Goal: Information Seeking & Learning: Compare options

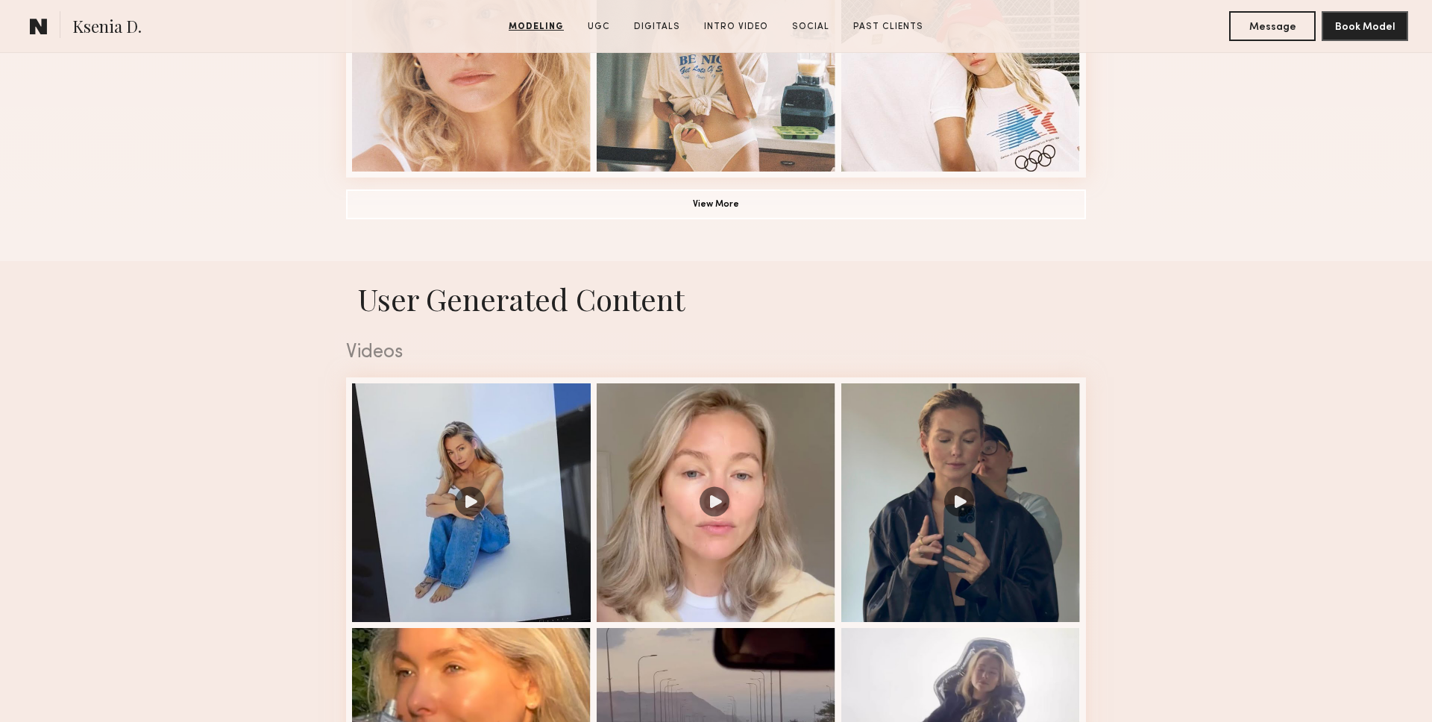
scroll to position [1243, 0]
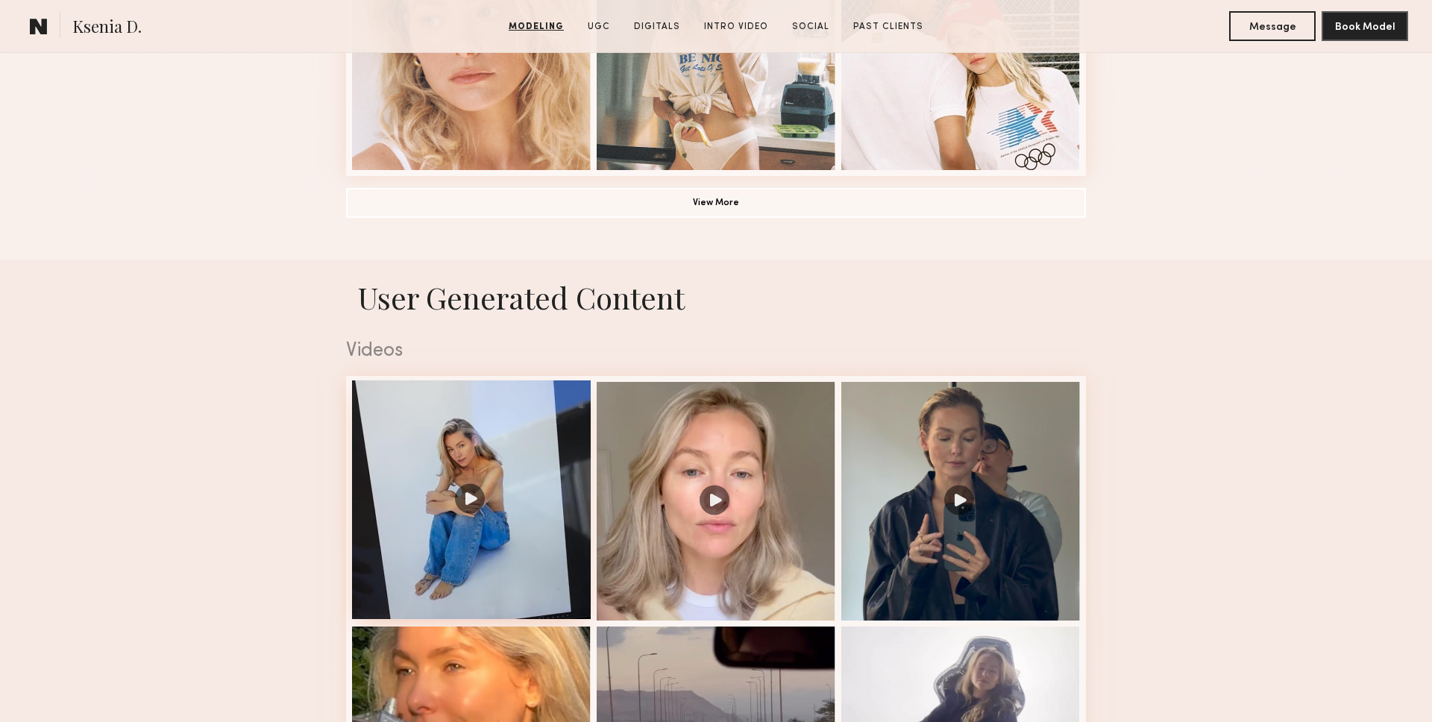
click at [467, 496] on div at bounding box center [471, 499] width 239 height 239
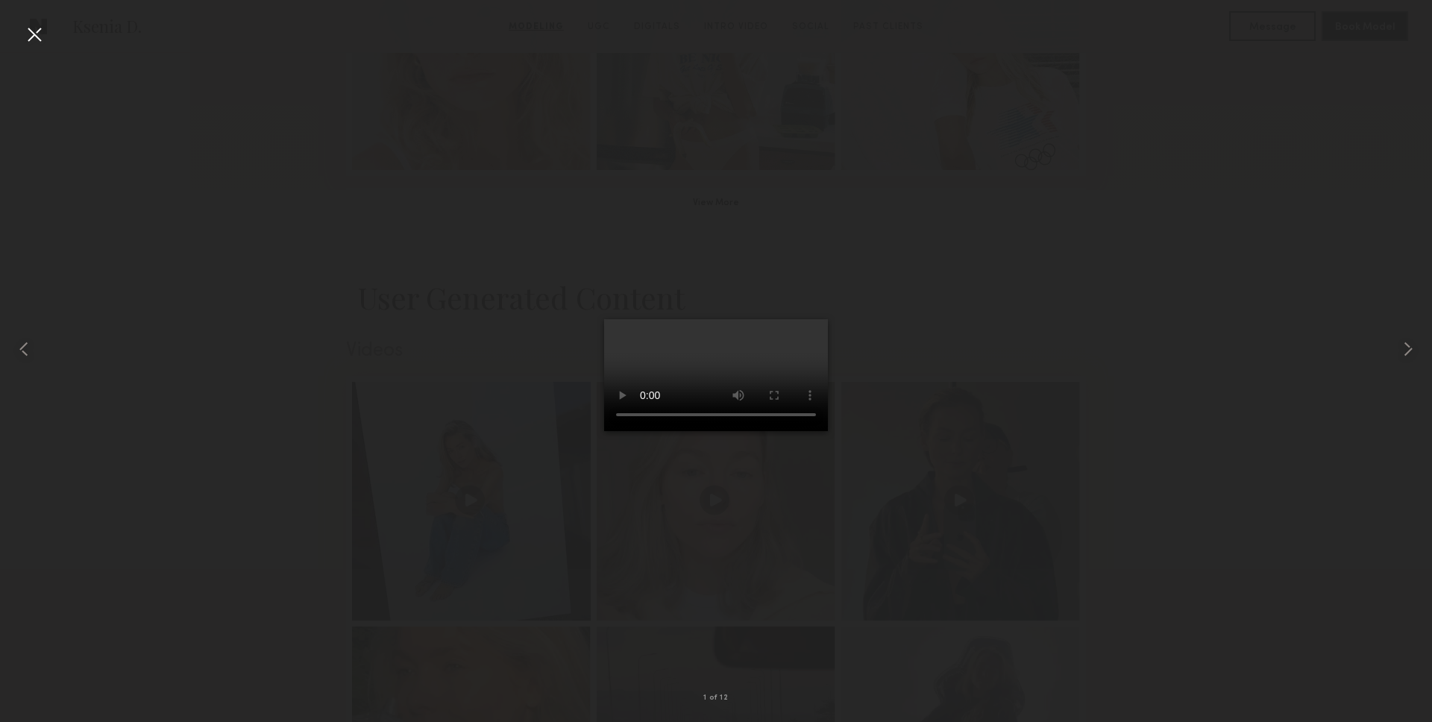
click at [964, 251] on div at bounding box center [716, 349] width 1432 height 650
click at [35, 34] on div at bounding box center [34, 34] width 24 height 24
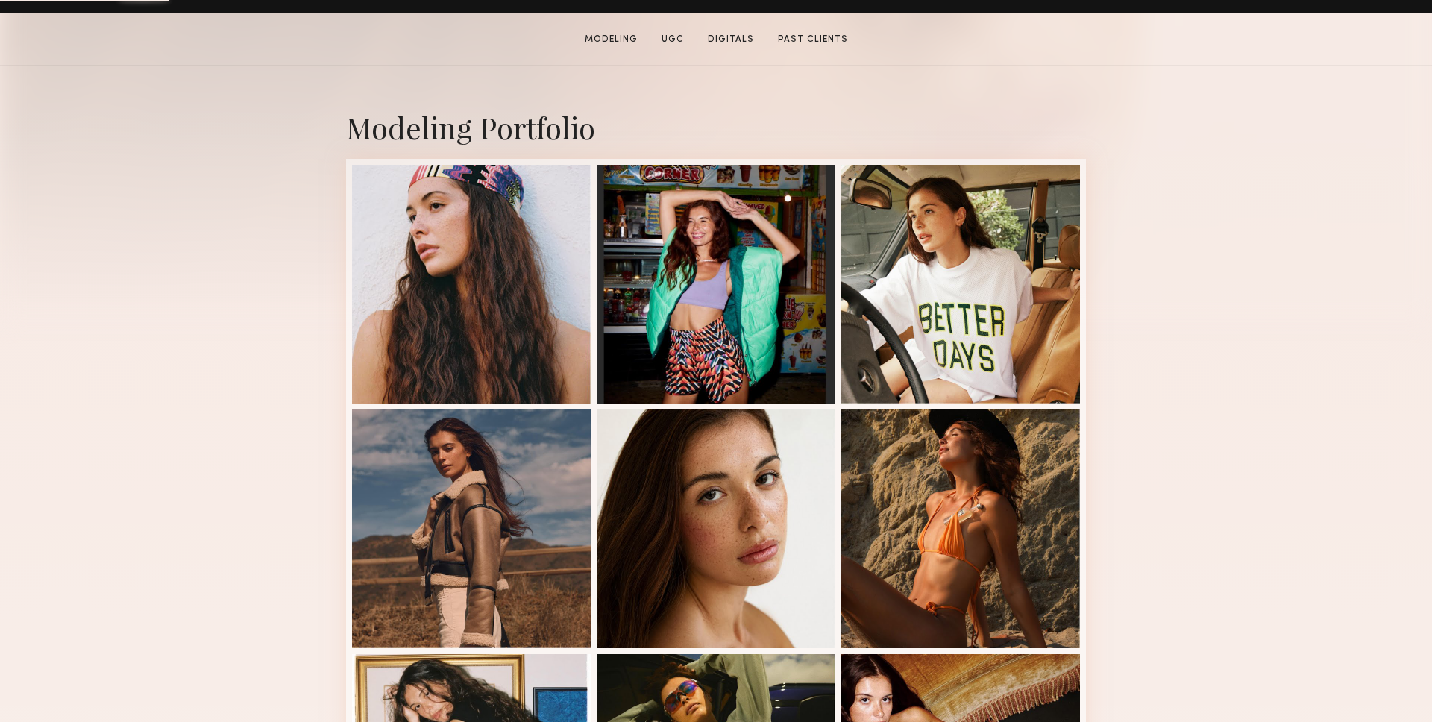
scroll to position [285, 0]
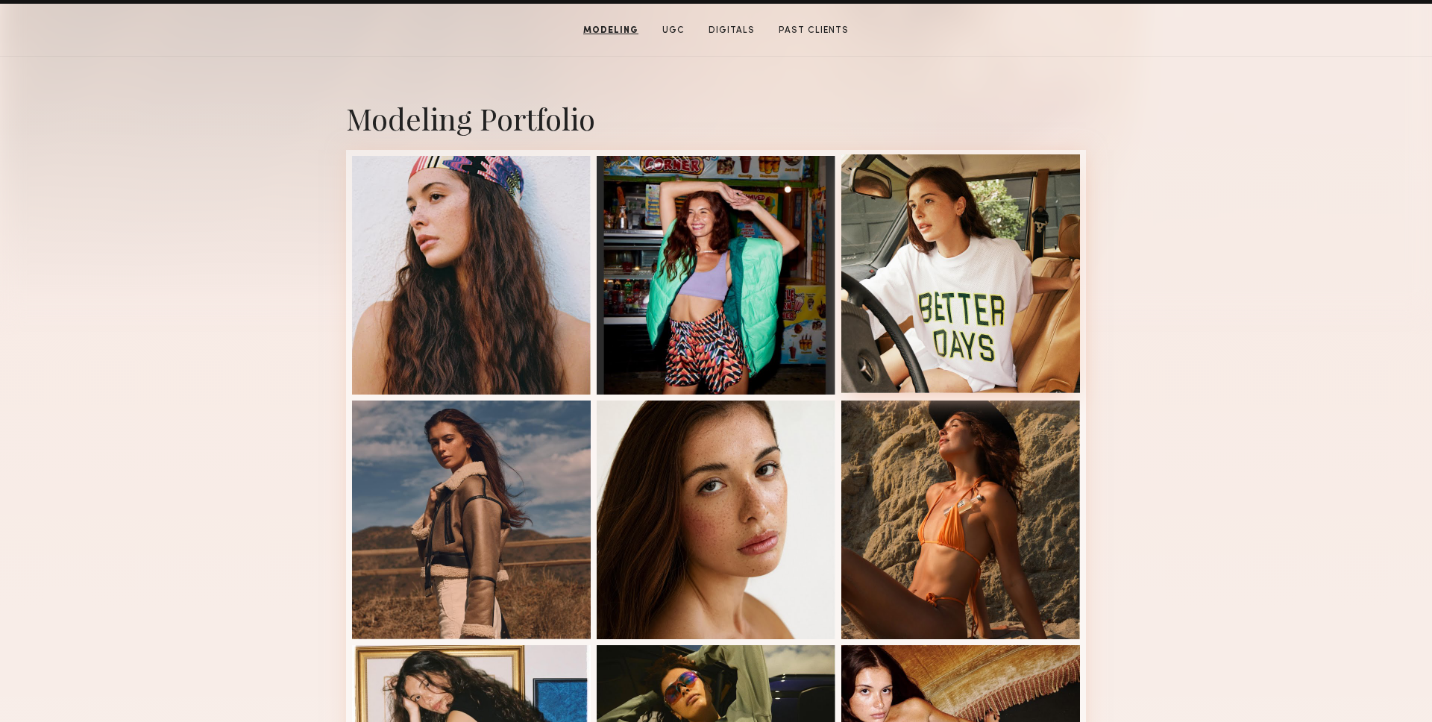
click at [842, 292] on div at bounding box center [960, 273] width 239 height 239
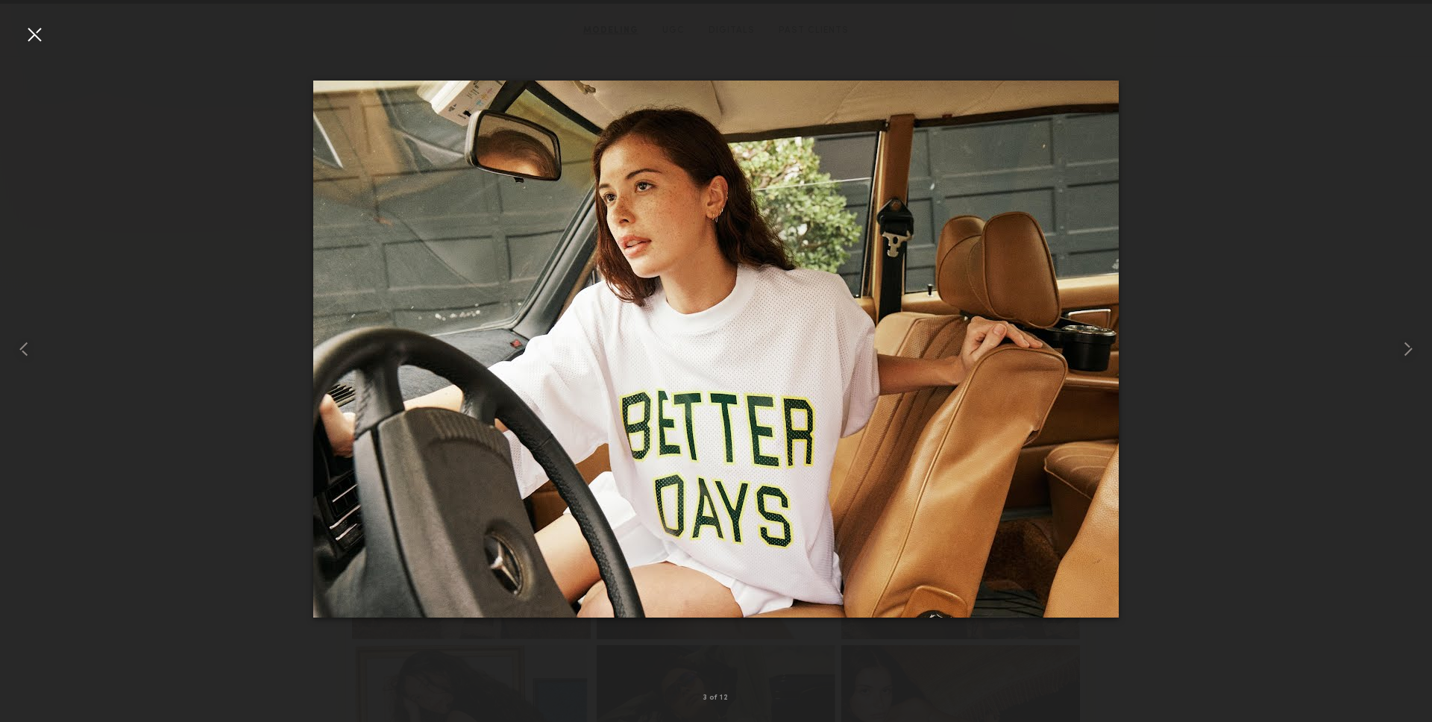
click at [28, 38] on div at bounding box center [34, 34] width 24 height 24
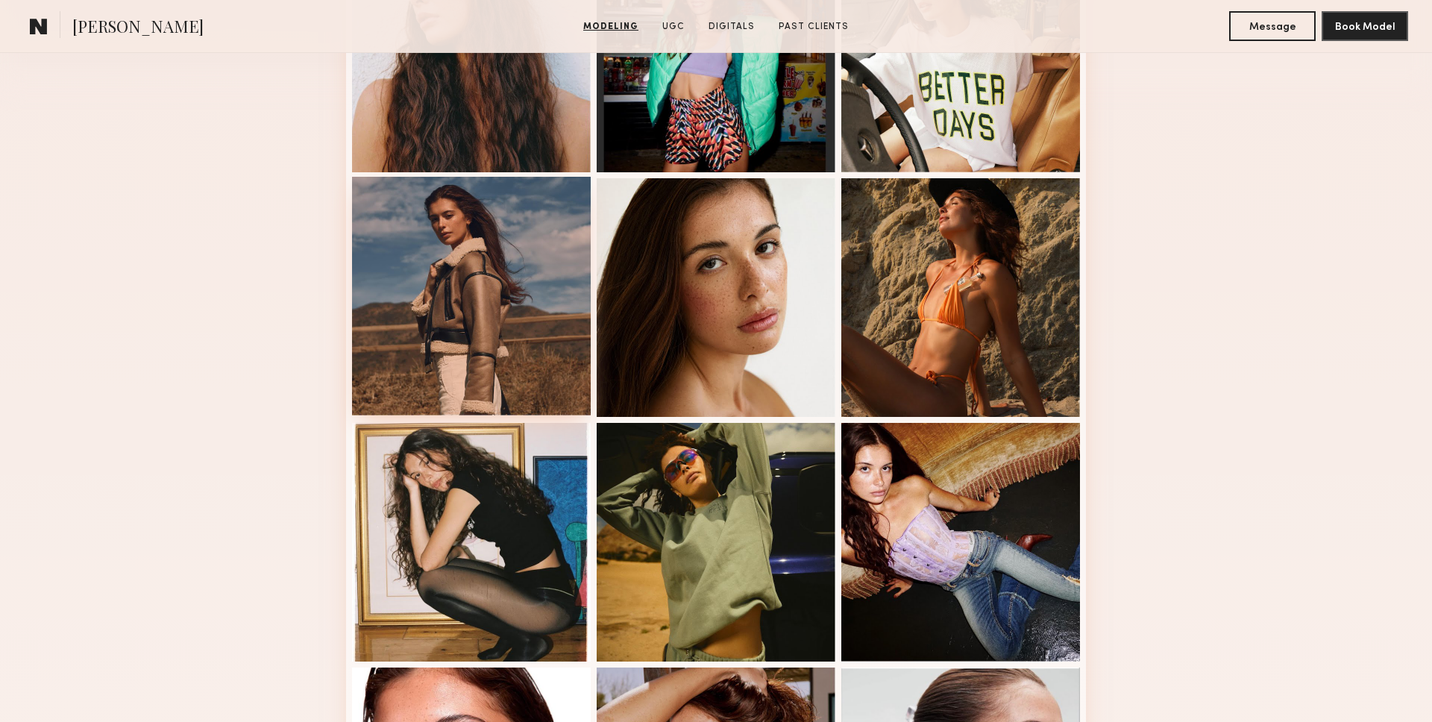
scroll to position [621, 0]
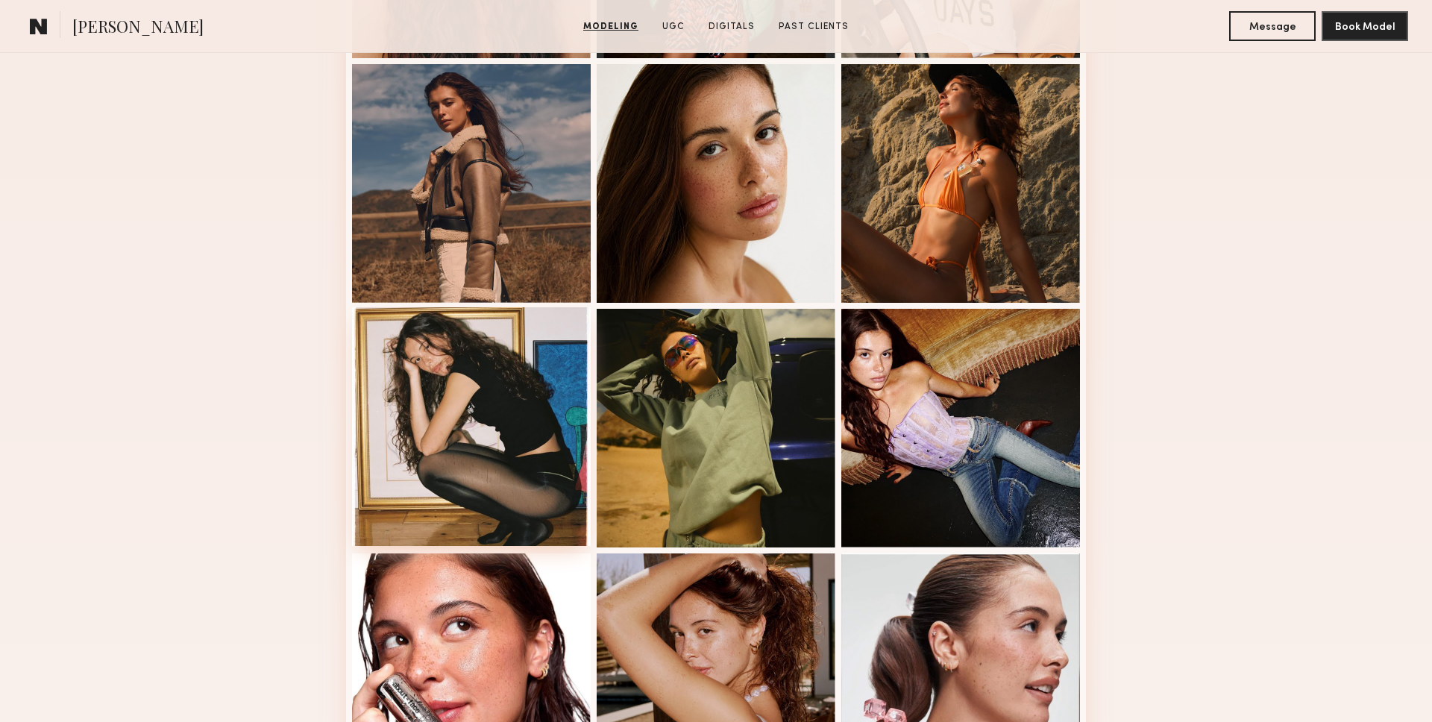
click at [424, 355] on div at bounding box center [471, 426] width 239 height 239
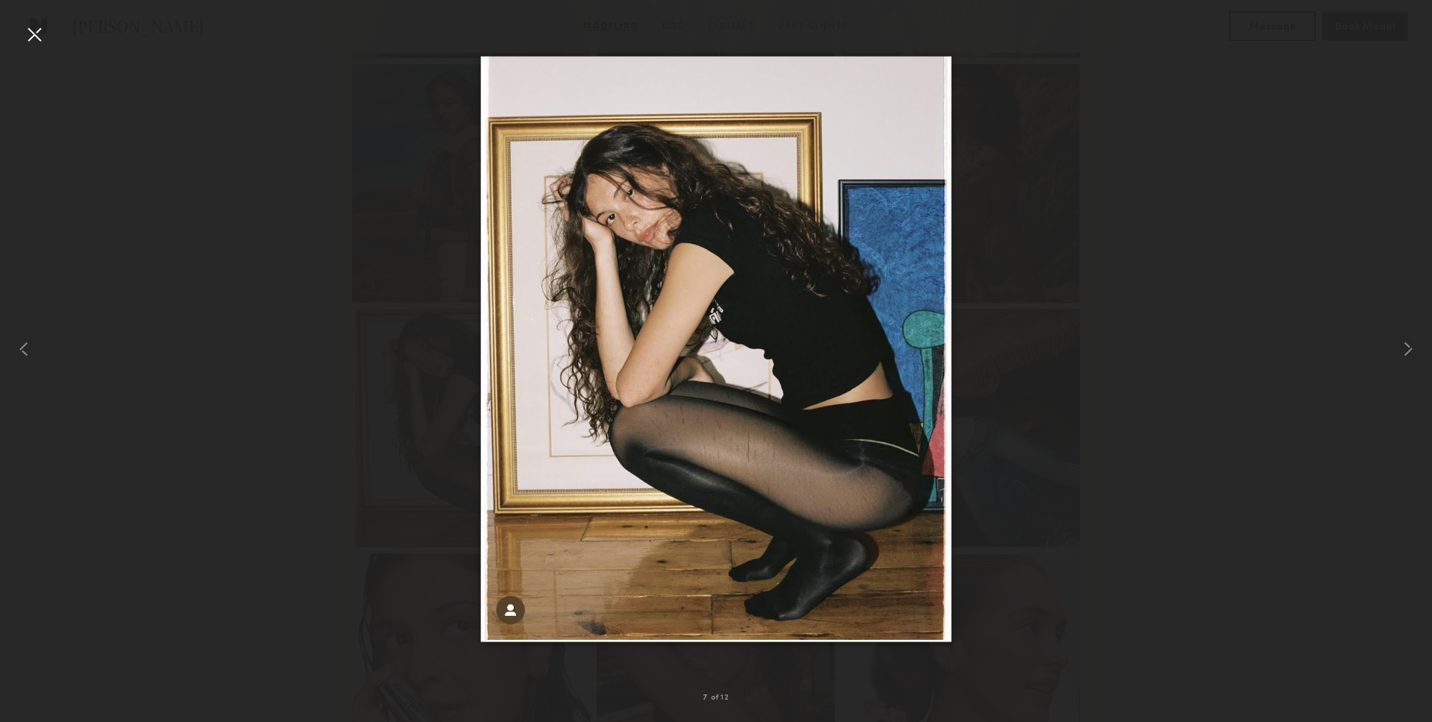
click at [36, 43] on div at bounding box center [34, 34] width 24 height 24
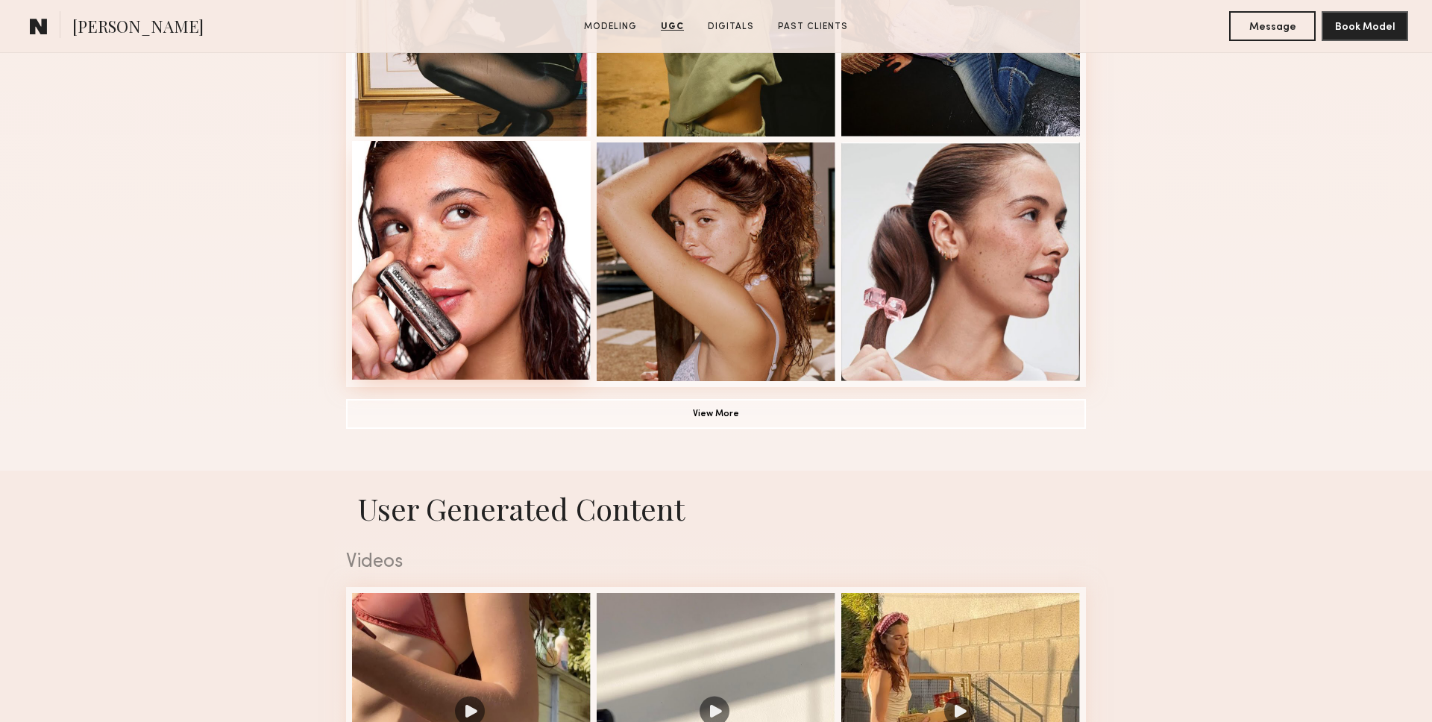
scroll to position [1007, 0]
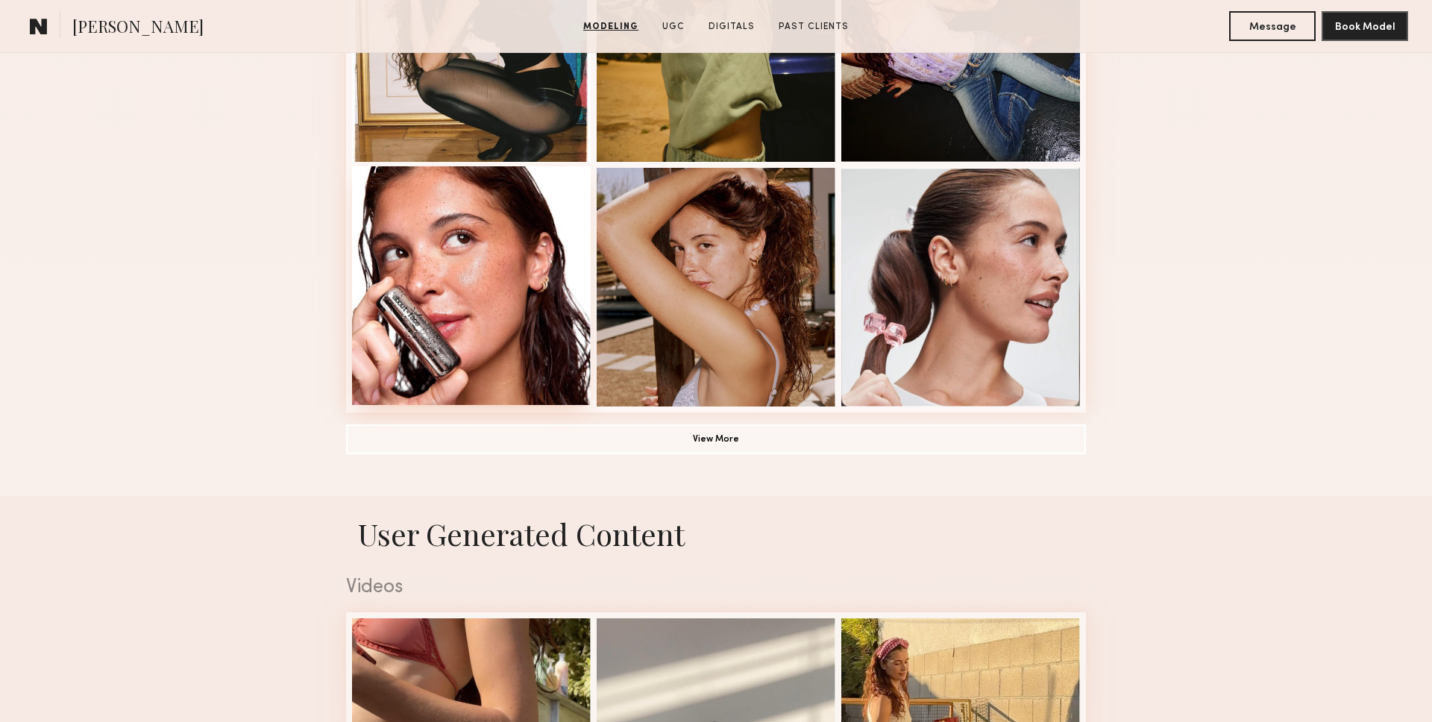
click at [495, 329] on div at bounding box center [471, 285] width 239 height 239
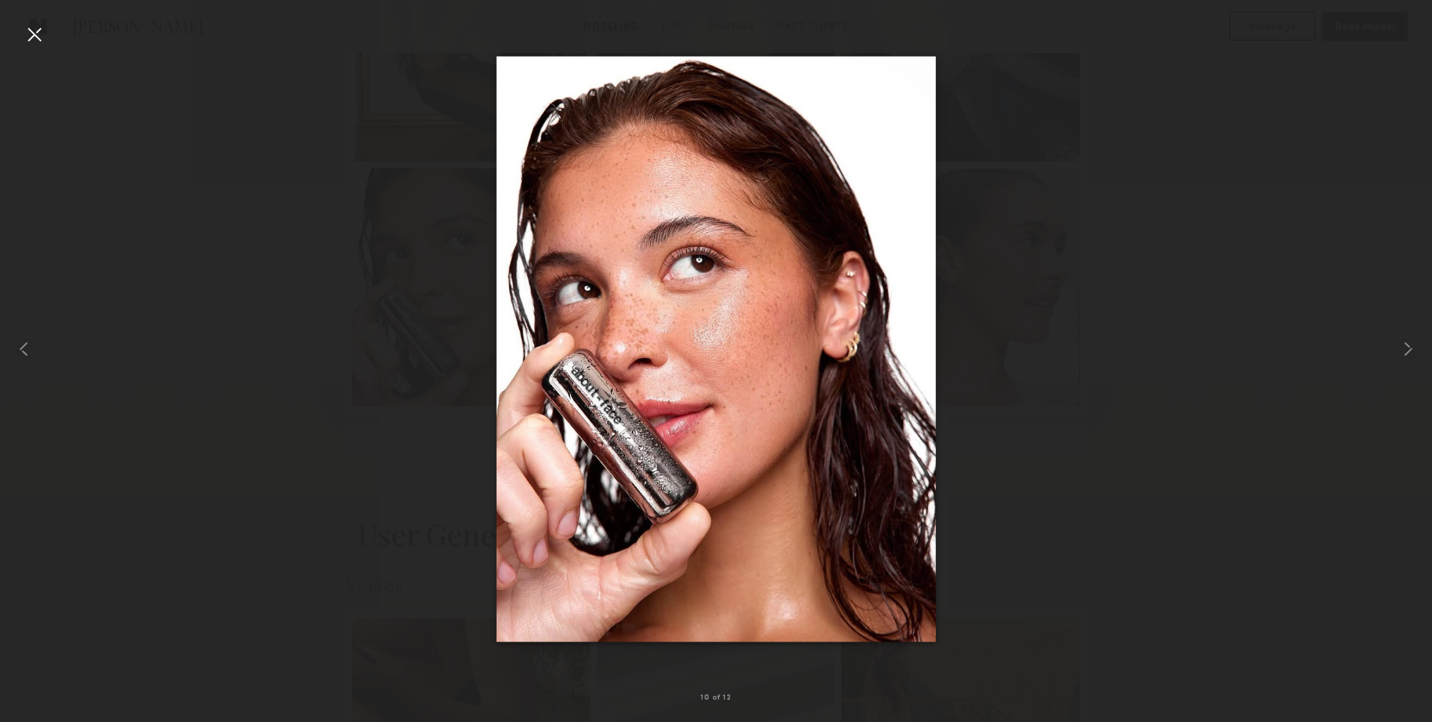
click at [286, 336] on div at bounding box center [716, 349] width 1432 height 650
click at [43, 45] on div at bounding box center [34, 34] width 24 height 24
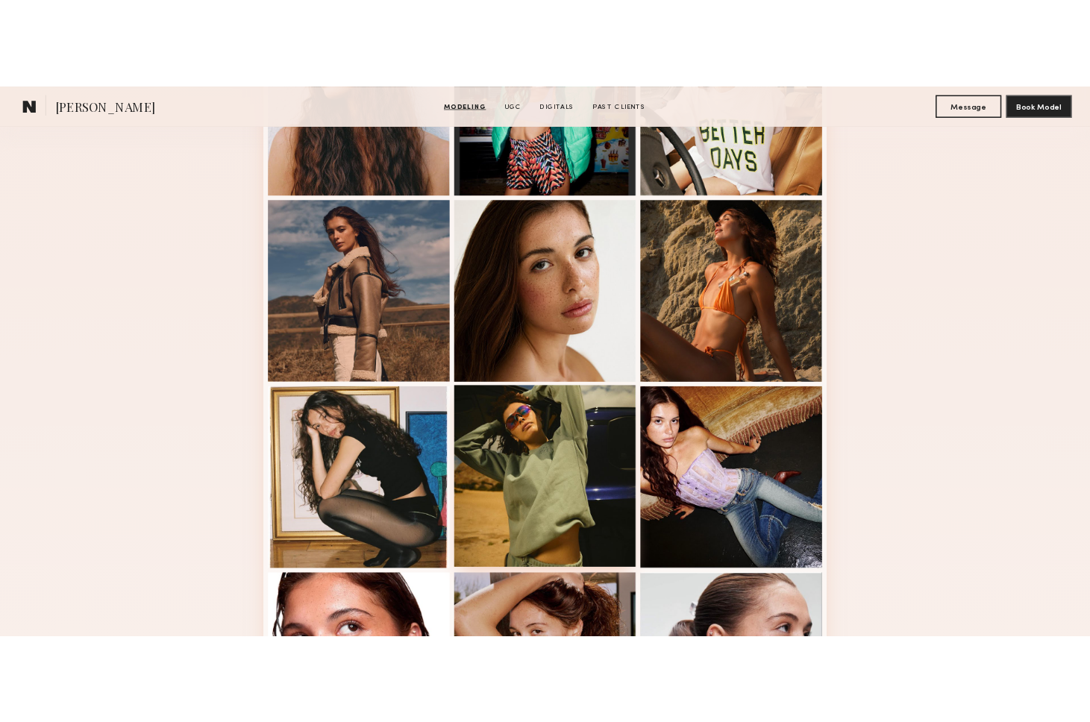
scroll to position [538, 0]
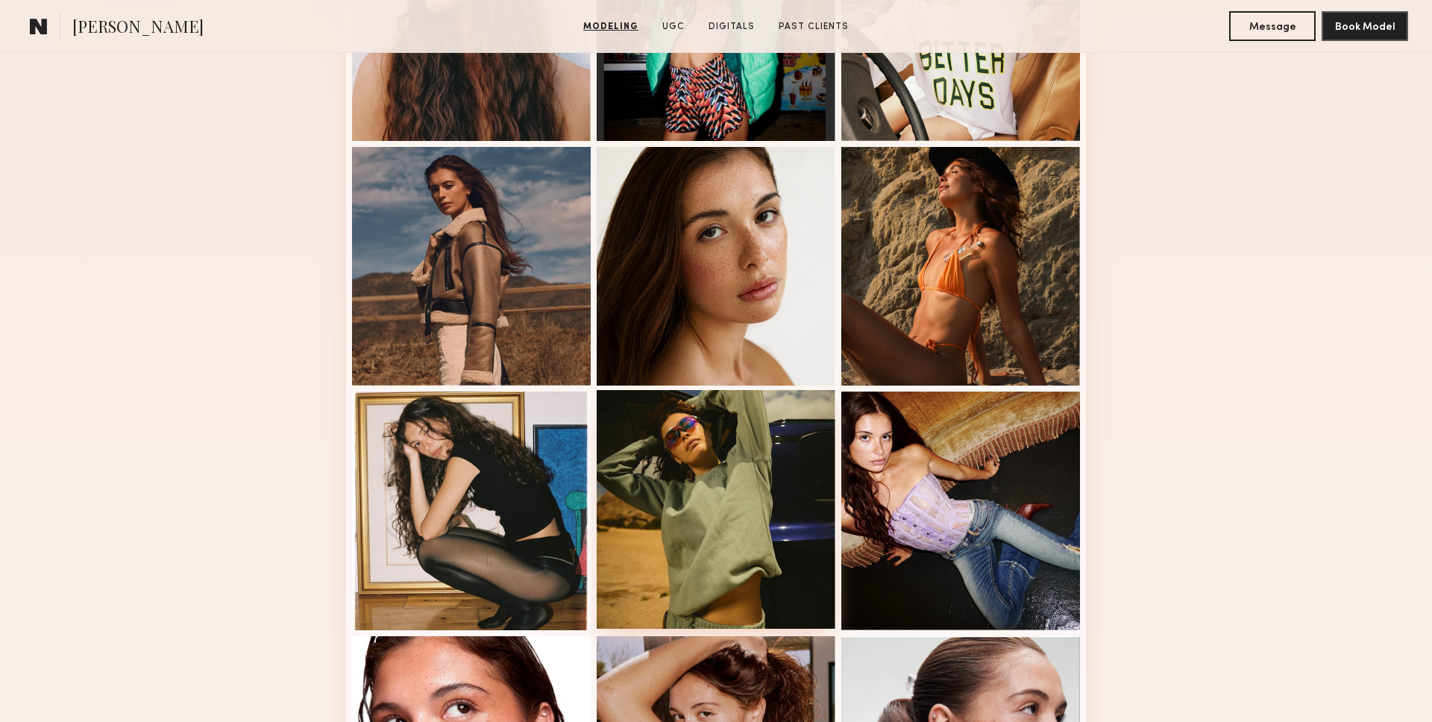
click at [761, 496] on div at bounding box center [716, 509] width 239 height 239
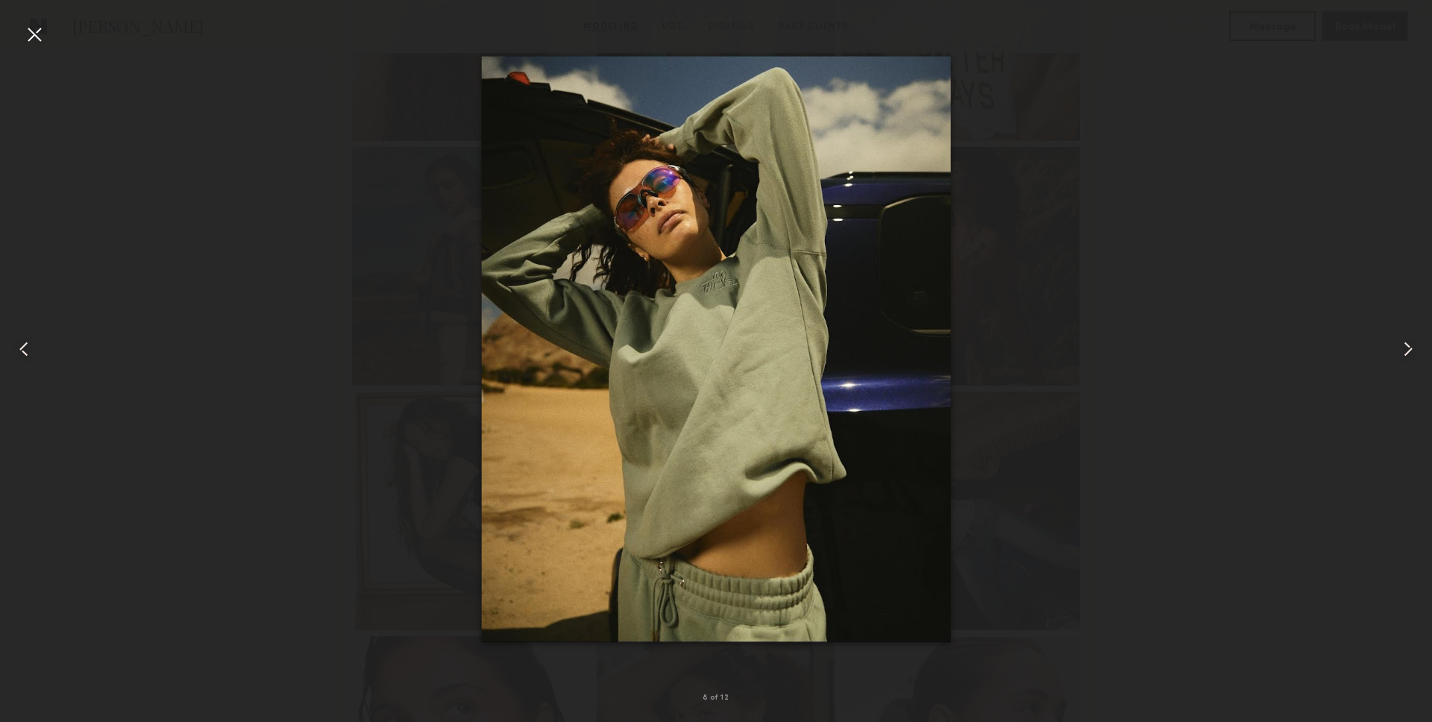
click at [46, 33] on div at bounding box center [28, 349] width 57 height 650
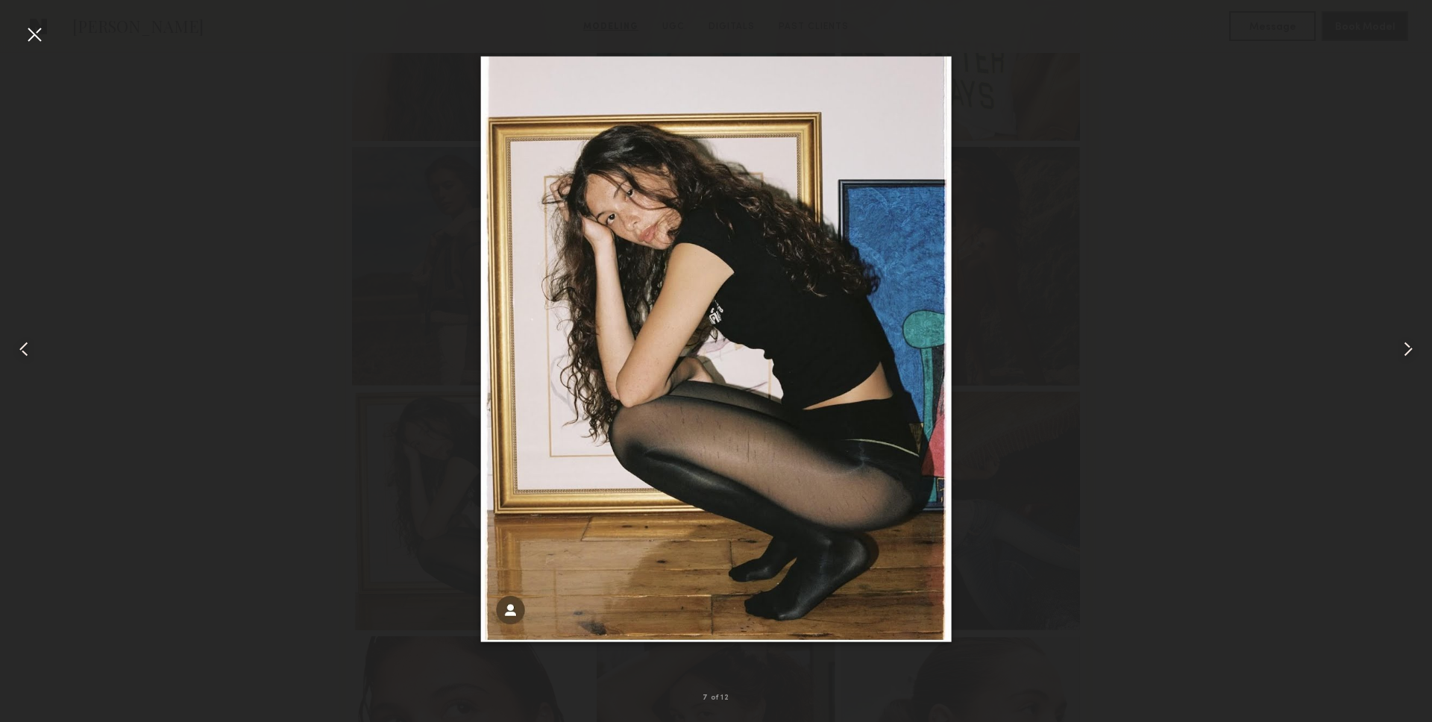
click at [46, 33] on div at bounding box center [28, 349] width 57 height 650
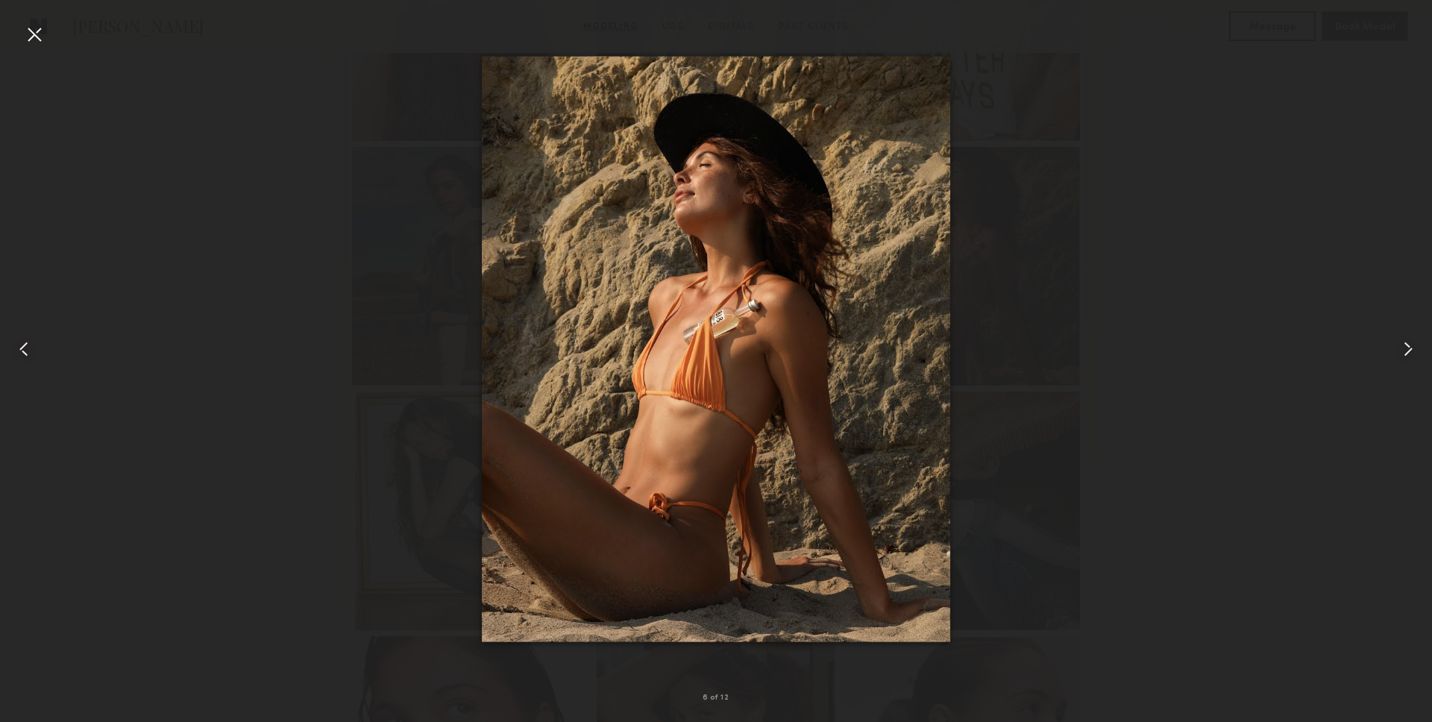
click at [46, 33] on div at bounding box center [28, 349] width 57 height 650
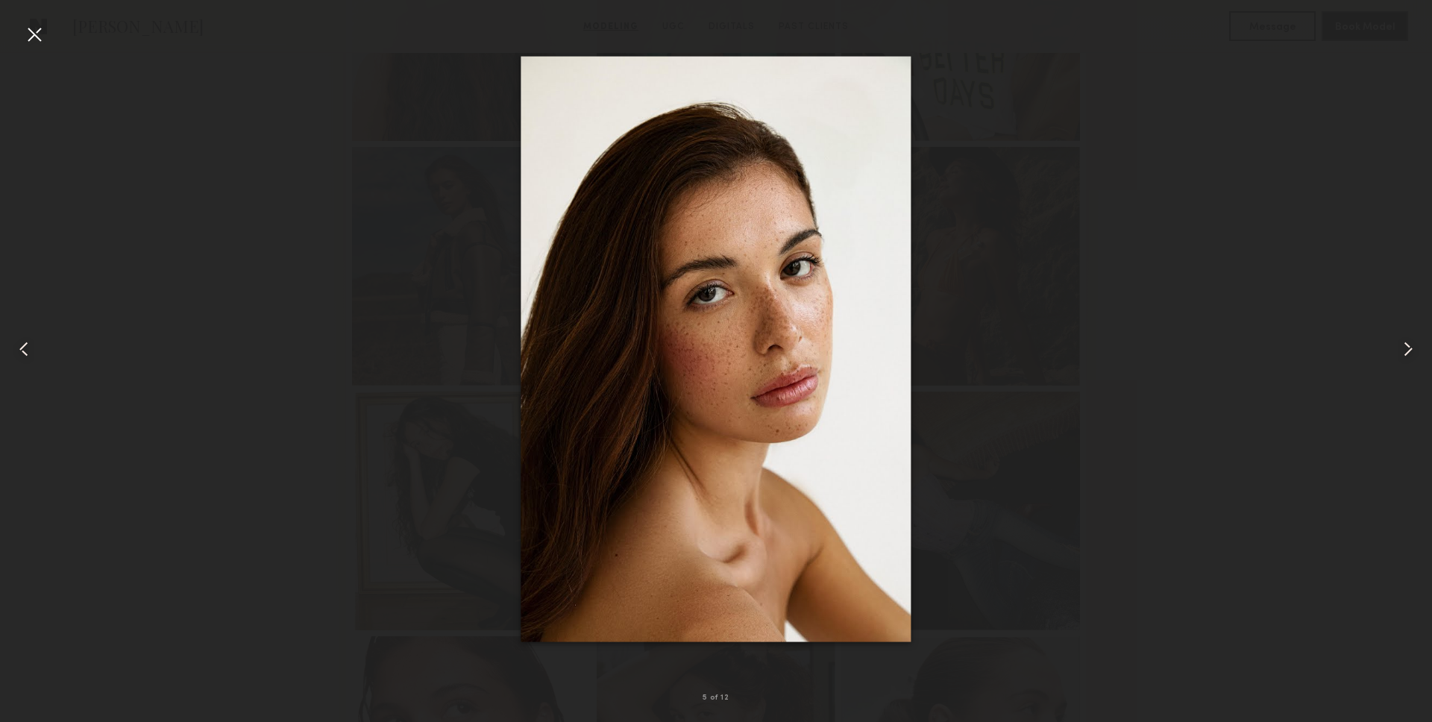
click at [40, 34] on div at bounding box center [34, 34] width 24 height 24
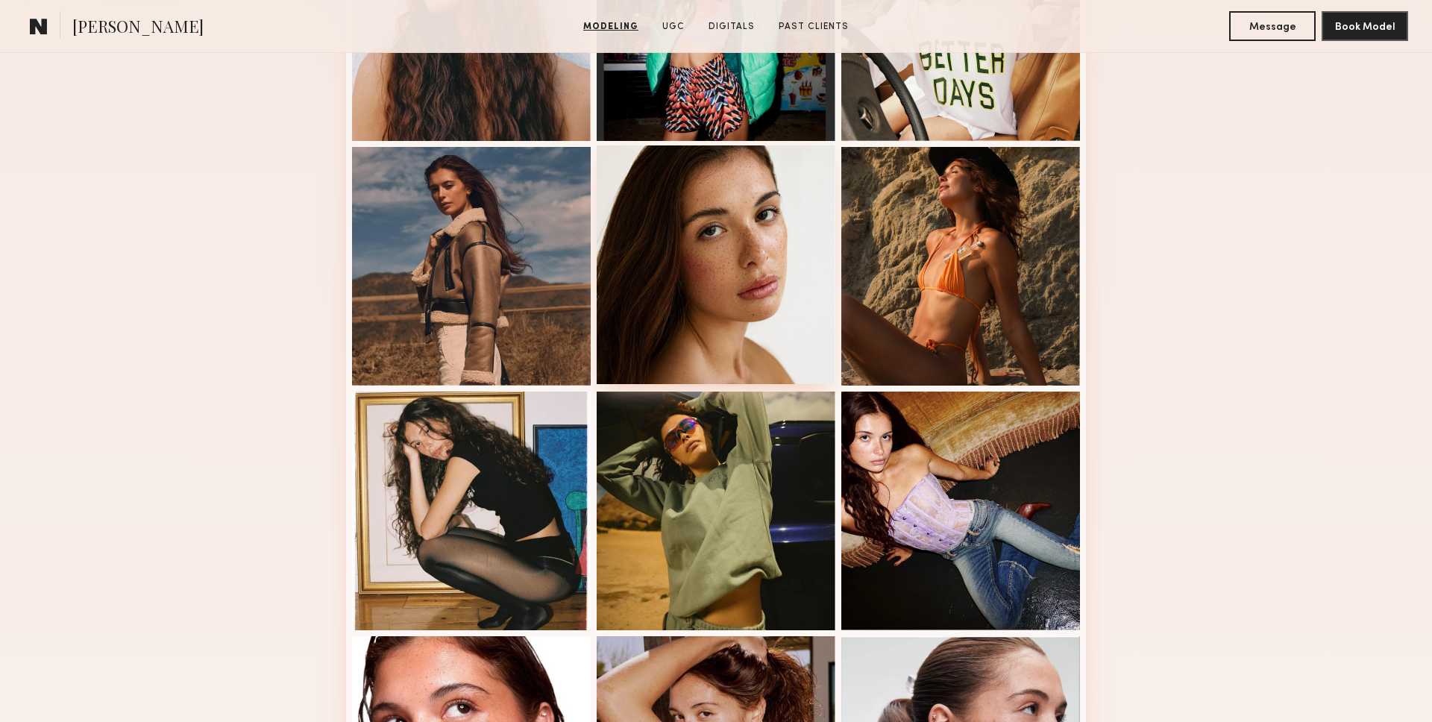
click at [794, 315] on div at bounding box center [716, 264] width 239 height 239
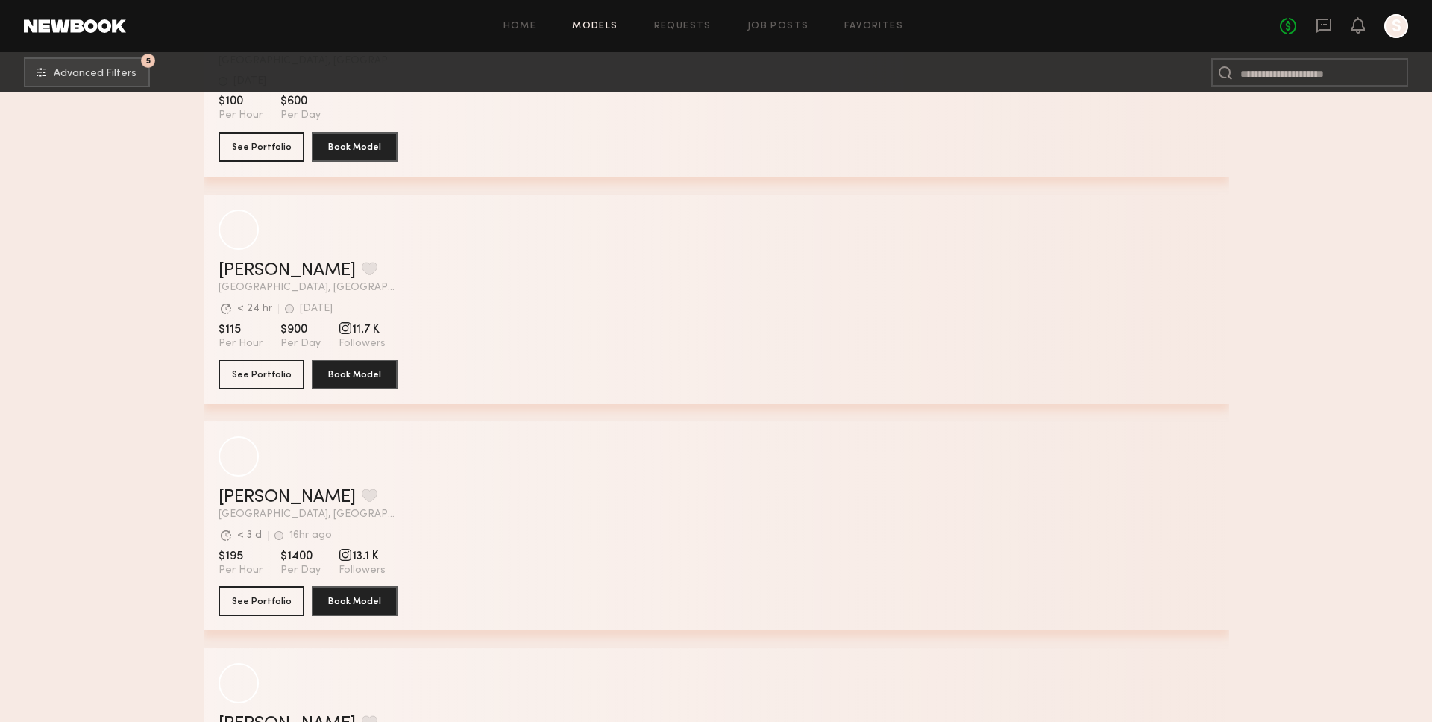
scroll to position [18986, 0]
